Goal: Task Accomplishment & Management: Manage account settings

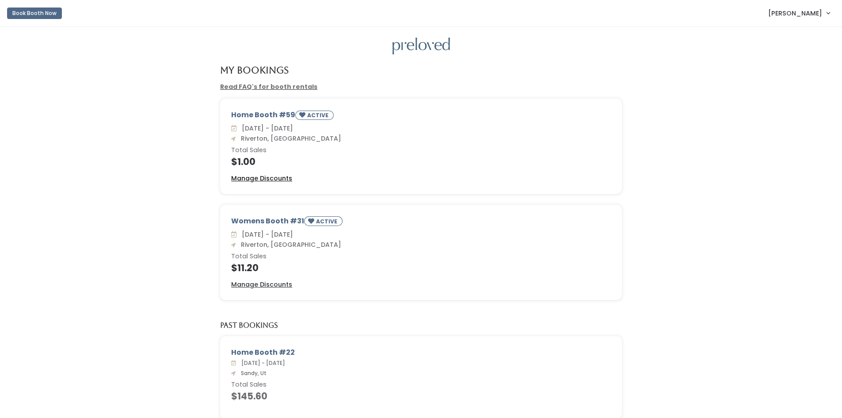
click at [275, 175] on u "Manage Discounts" at bounding box center [261, 178] width 61 height 9
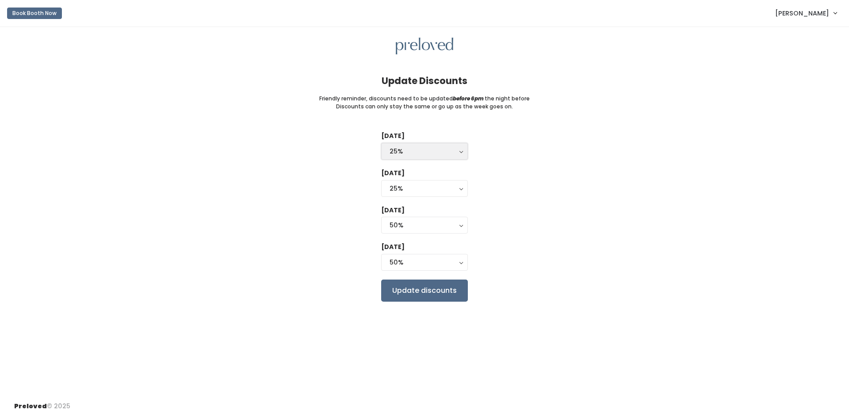
click at [412, 148] on div "25%" at bounding box center [424, 151] width 70 height 10
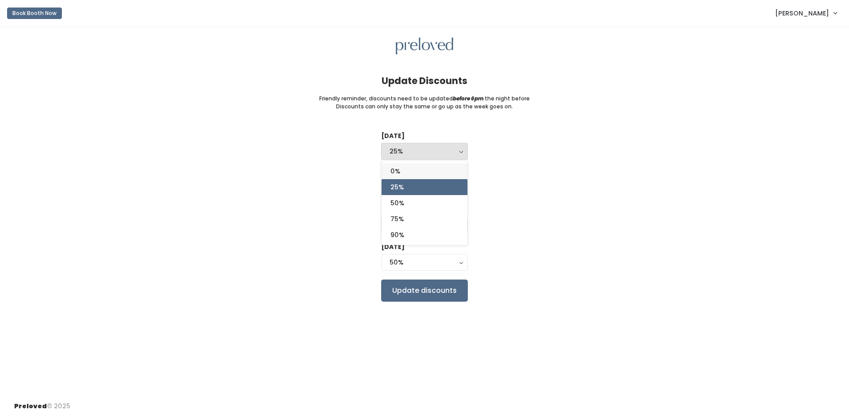
click at [415, 171] on link "0%" at bounding box center [425, 171] width 86 height 16
select select "0%"
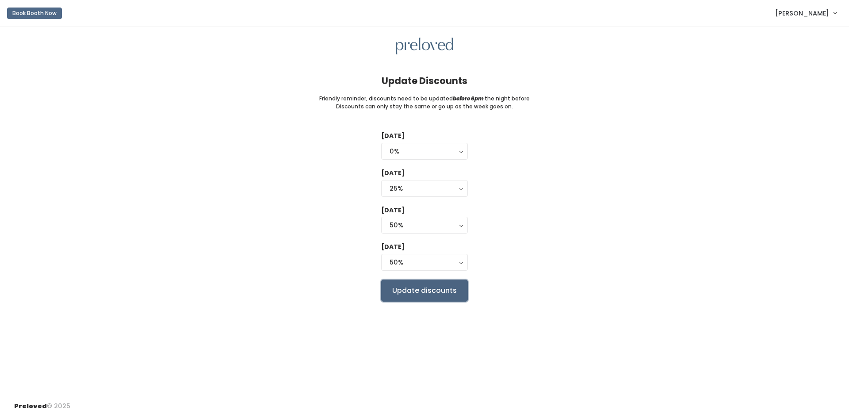
click at [424, 288] on input "Update discounts" at bounding box center [424, 290] width 87 height 22
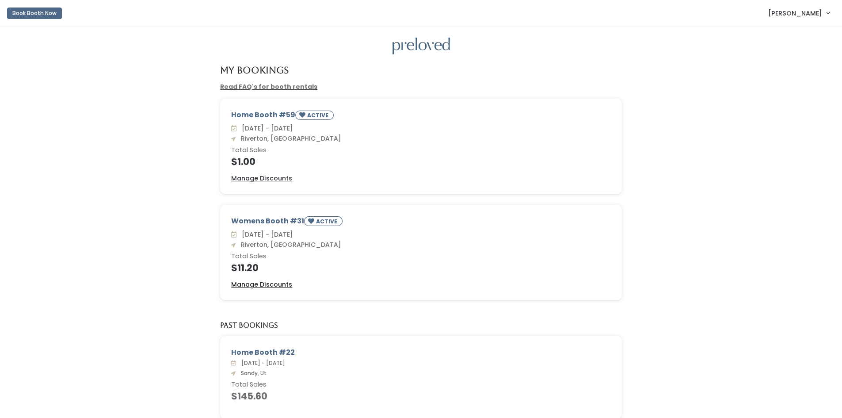
click at [286, 284] on u "Manage Discounts" at bounding box center [261, 284] width 61 height 9
